Goal: Task Accomplishment & Management: Complete application form

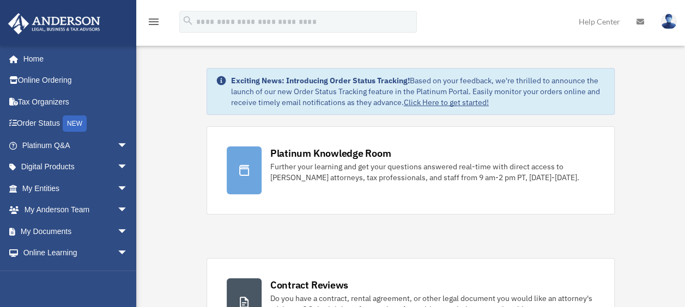
click at [665, 20] on img at bounding box center [669, 22] width 16 height 16
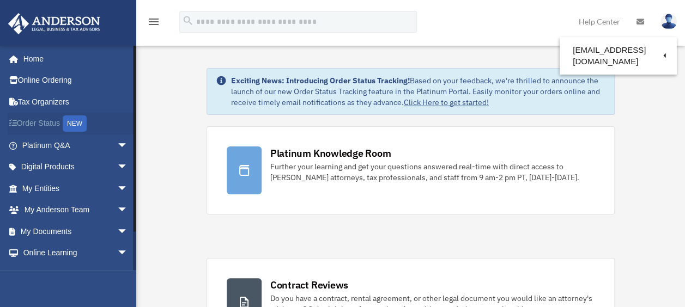
click at [45, 123] on link "Order Status NEW" at bounding box center [76, 124] width 137 height 22
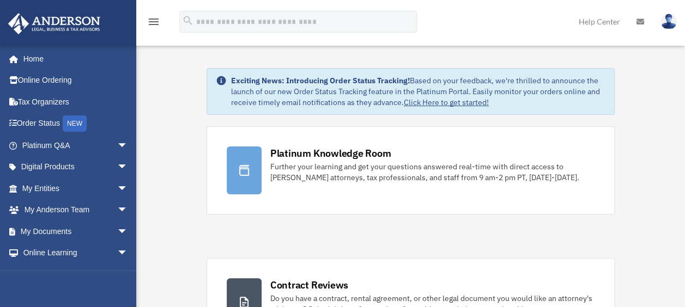
scroll to position [74, 0]
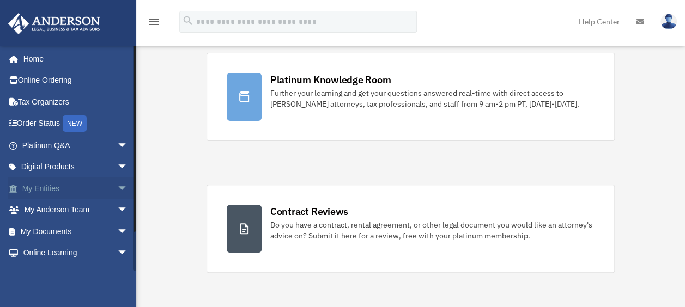
click at [117, 187] on span "arrow_drop_down" at bounding box center [128, 189] width 22 height 22
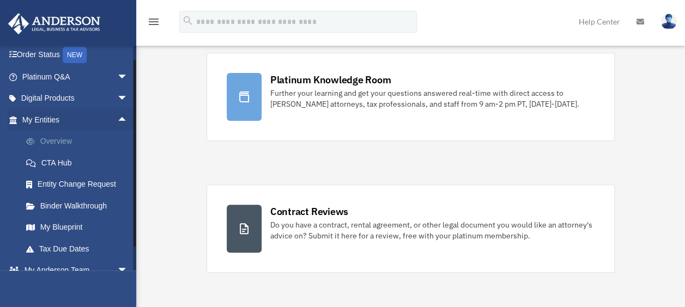
scroll to position [82, 0]
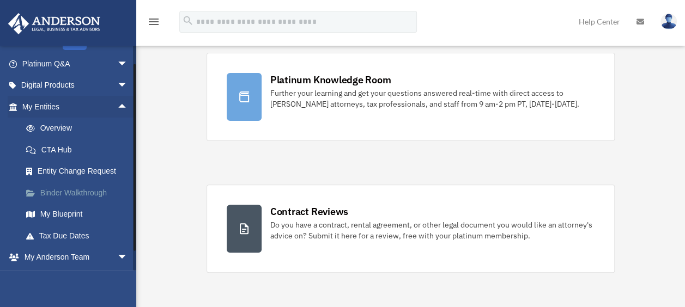
click at [78, 192] on link "Binder Walkthrough" at bounding box center [79, 193] width 129 height 22
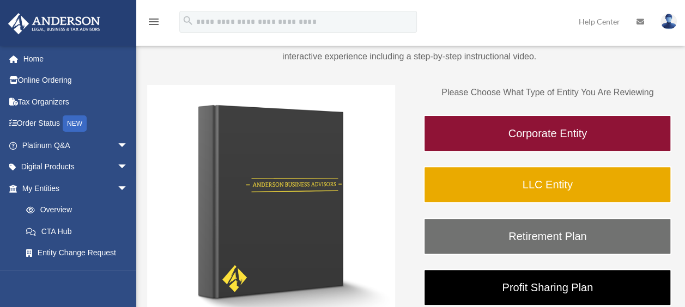
scroll to position [109, 0]
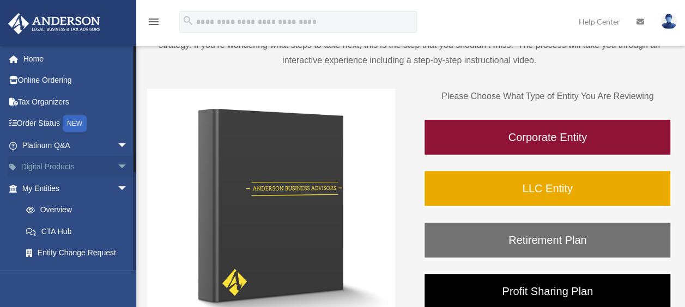
click at [48, 164] on link "Digital Products arrow_drop_down" at bounding box center [76, 167] width 137 height 22
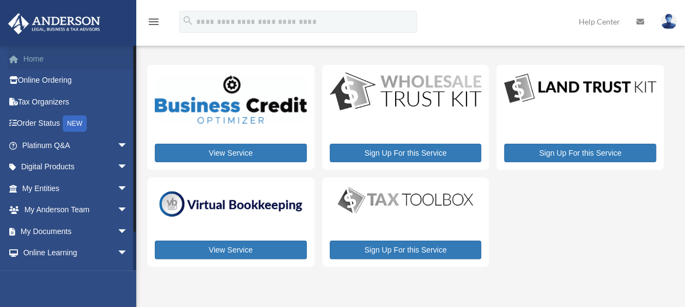
click at [47, 60] on link "Home" at bounding box center [76, 59] width 137 height 22
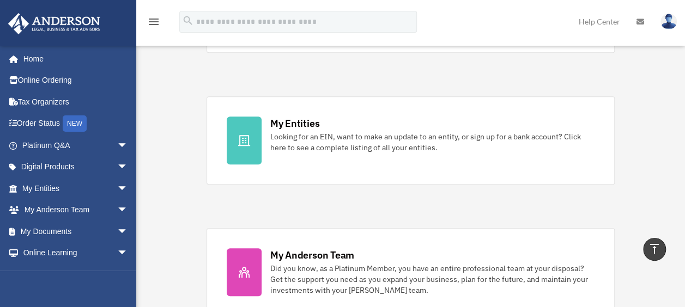
scroll to position [299, 0]
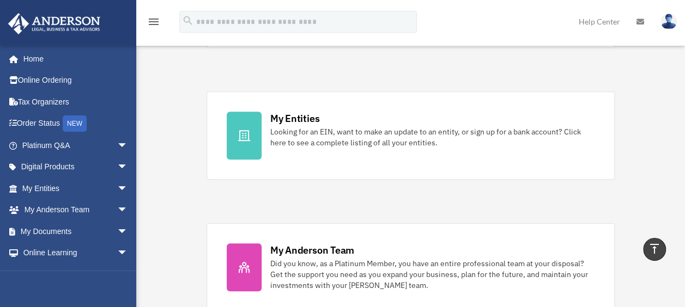
click at [262, 144] on link "My Entities Looking for an EIN, want to make an update to an entity, or sign up…" at bounding box center [411, 136] width 409 height 88
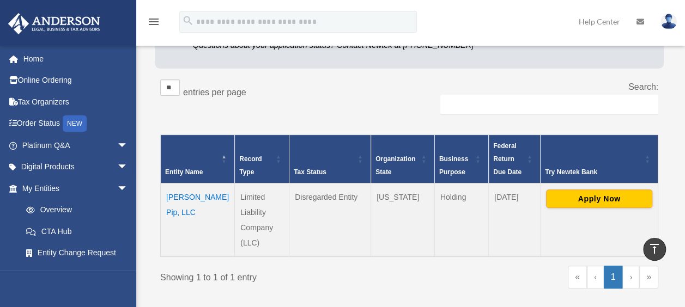
scroll to position [148, 0]
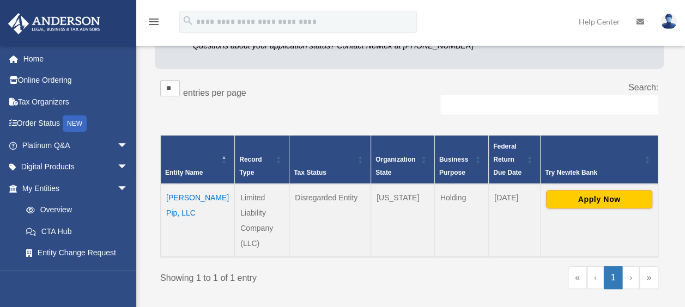
click at [191, 196] on td "[PERSON_NAME] Pip, LLC" at bounding box center [198, 220] width 74 height 73
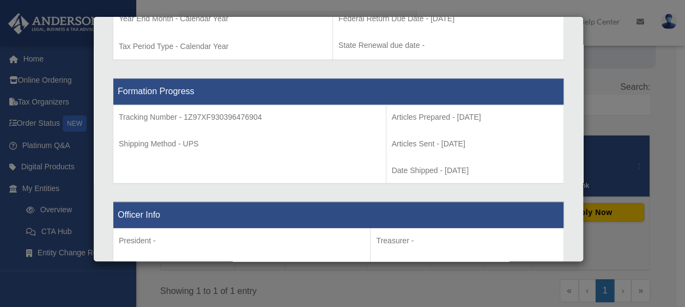
scroll to position [524, 0]
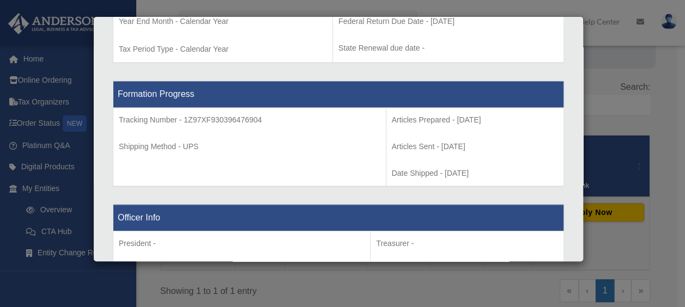
click at [240, 118] on p "Tracking Number - 1Z97XF930396476904" at bounding box center [250, 120] width 262 height 14
copy p "1Z97XF930396476904"
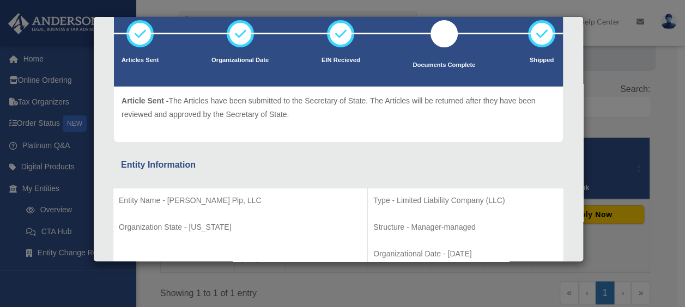
scroll to position [0, 0]
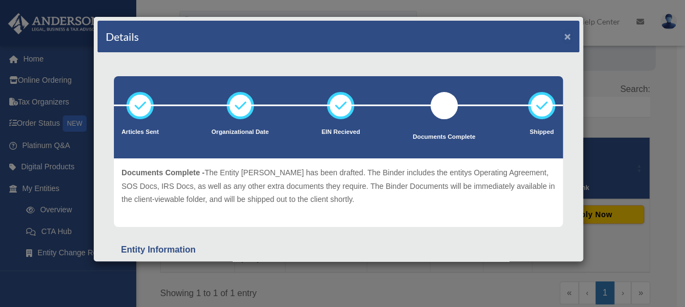
click at [564, 33] on button "×" at bounding box center [567, 36] width 7 height 11
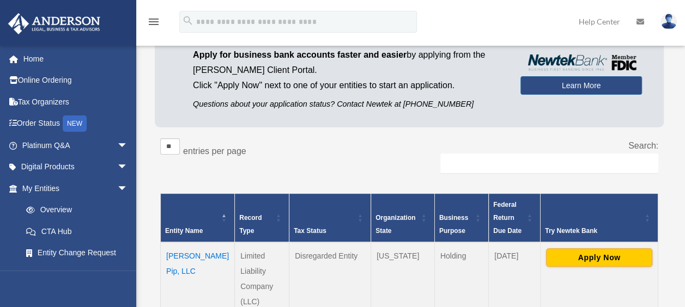
scroll to position [87, 0]
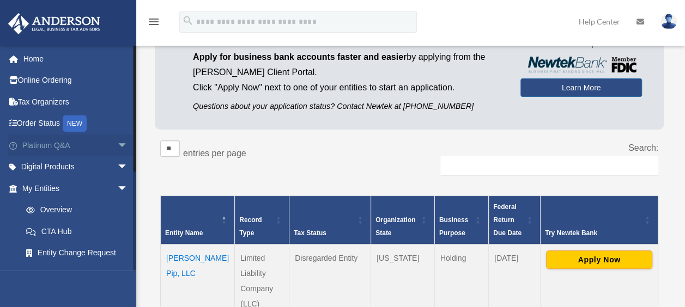
click at [58, 142] on link "Platinum Q&A arrow_drop_down" at bounding box center [76, 146] width 137 height 22
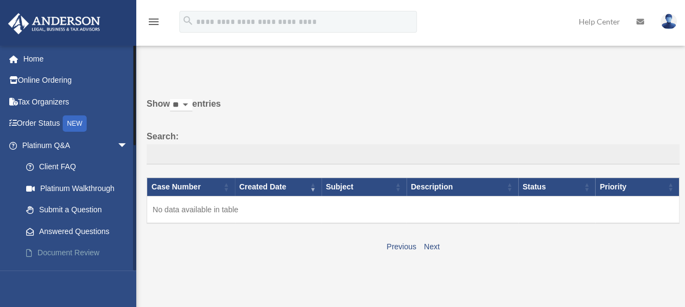
click at [60, 250] on link "Document Review" at bounding box center [79, 254] width 129 height 22
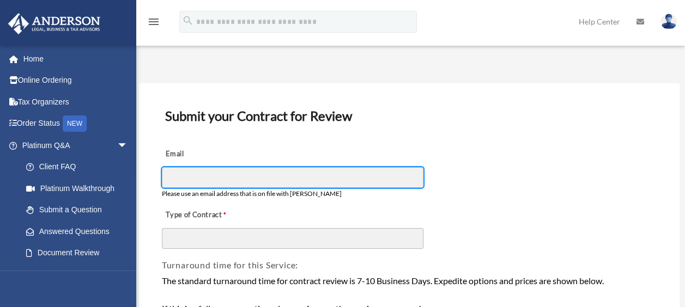
click at [307, 177] on input "Email" at bounding box center [293, 177] width 262 height 21
type input "**********"
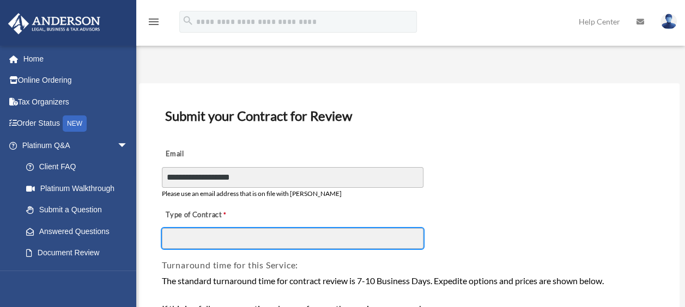
click at [223, 238] on input "Type of Contract" at bounding box center [293, 238] width 262 height 21
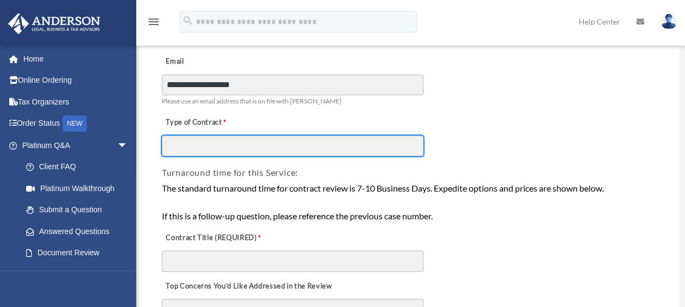
scroll to position [91, 0]
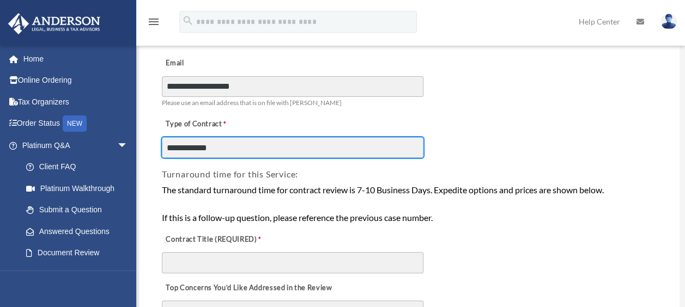
type input "**********"
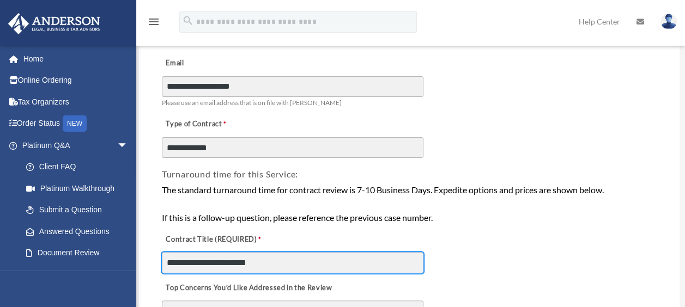
type input "**********"
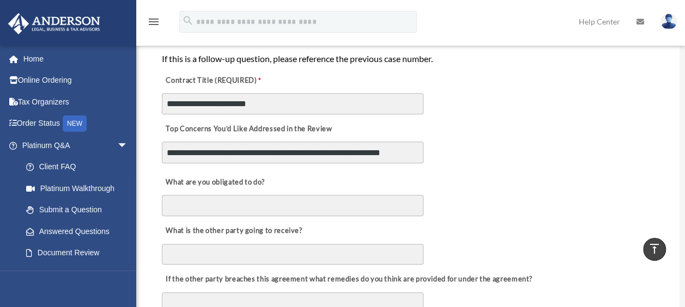
scroll to position [8, 0]
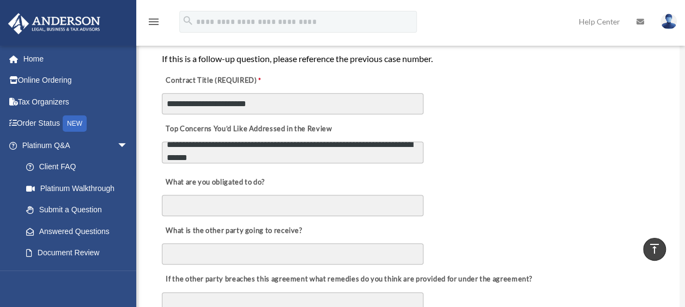
type textarea "**********"
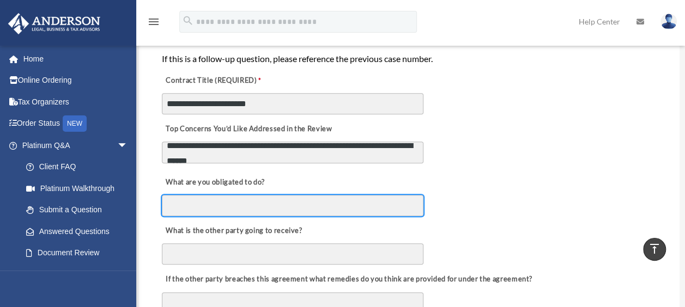
click at [261, 205] on input "What are you obligated to do?" at bounding box center [293, 205] width 262 height 21
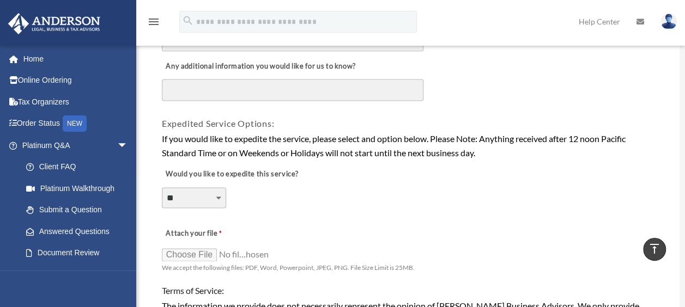
scroll to position [718, 0]
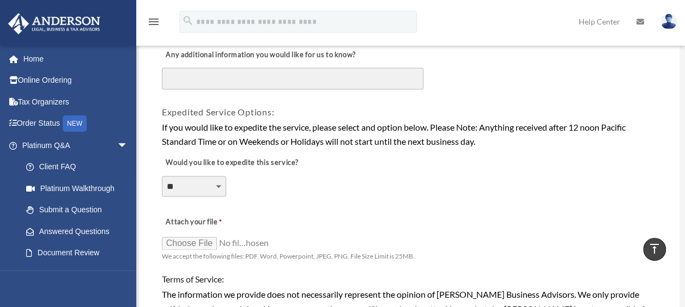
type input "**********"
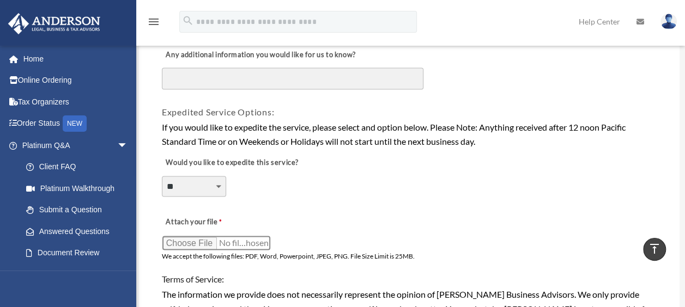
click at [203, 243] on input "Attach your file" at bounding box center [216, 242] width 109 height 15
type input "**********"
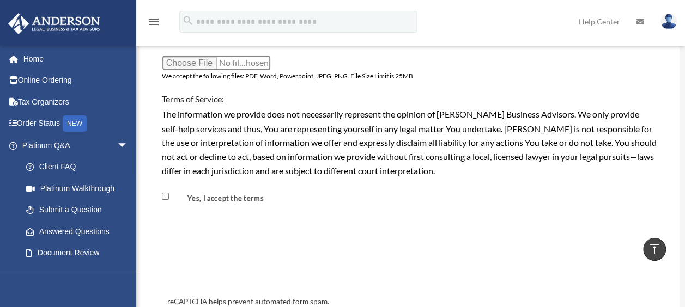
scroll to position [899, 0]
click at [168, 203] on span "Yes, I accept the terms" at bounding box center [218, 196] width 113 height 19
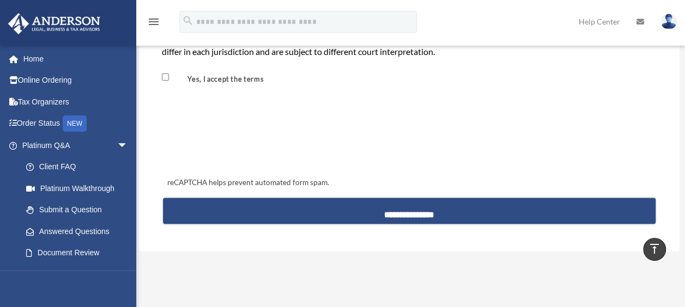
scroll to position [1018, 0]
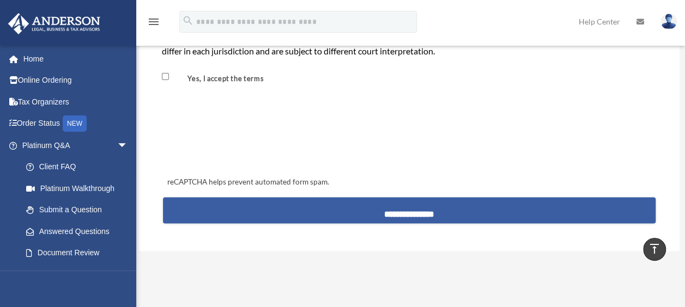
click at [431, 209] on input "**********" at bounding box center [409, 210] width 493 height 26
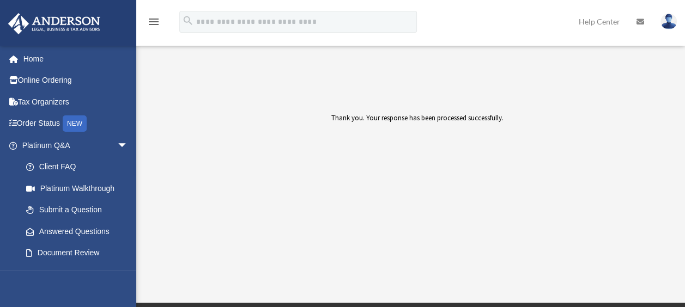
click at [675, 27] on link at bounding box center [668, 21] width 33 height 48
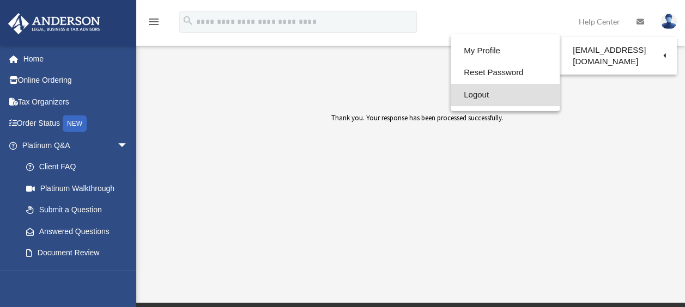
click at [498, 92] on link "Logout" at bounding box center [505, 95] width 109 height 22
